Goal: Transaction & Acquisition: Purchase product/service

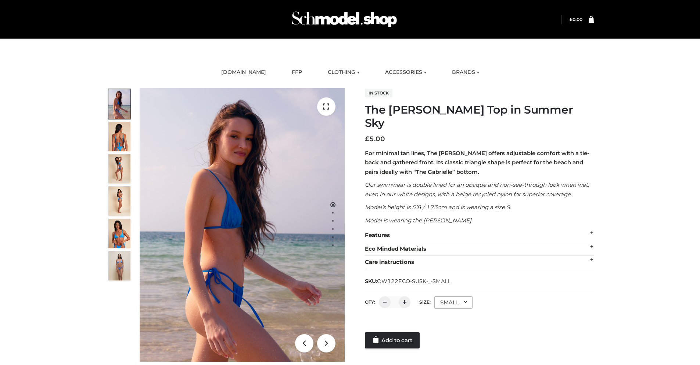
click at [453, 296] on div "SMALL" at bounding box center [453, 302] width 38 height 12
click at [0, 0] on li "SMALL" at bounding box center [0, 0] width 0 height 0
click at [393, 332] on link "Add to cart" at bounding box center [392, 340] width 55 height 16
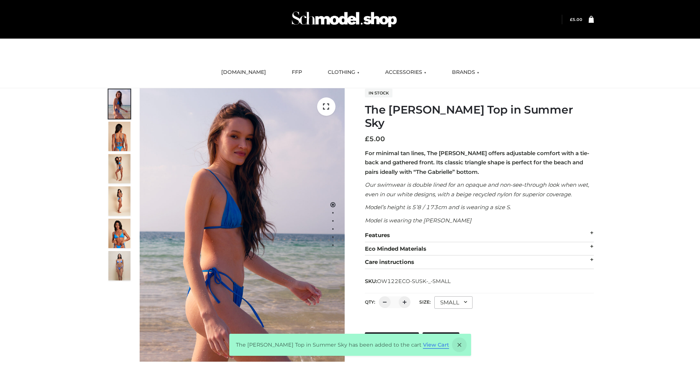
click at [425, 348] on link "View Cart" at bounding box center [436, 344] width 26 height 7
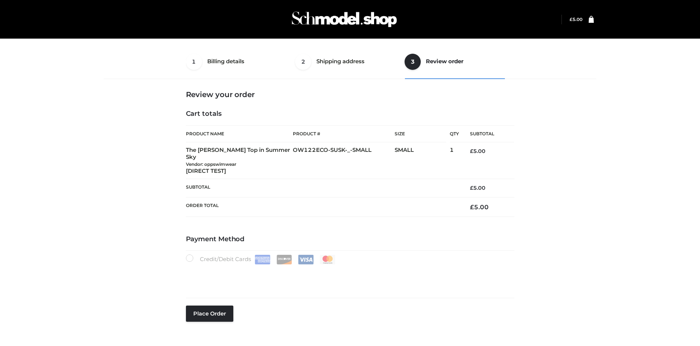
select select "***"
click at [209, 305] on button "Place order" at bounding box center [209, 313] width 47 height 16
